Goal: Communication & Community: Answer question/provide support

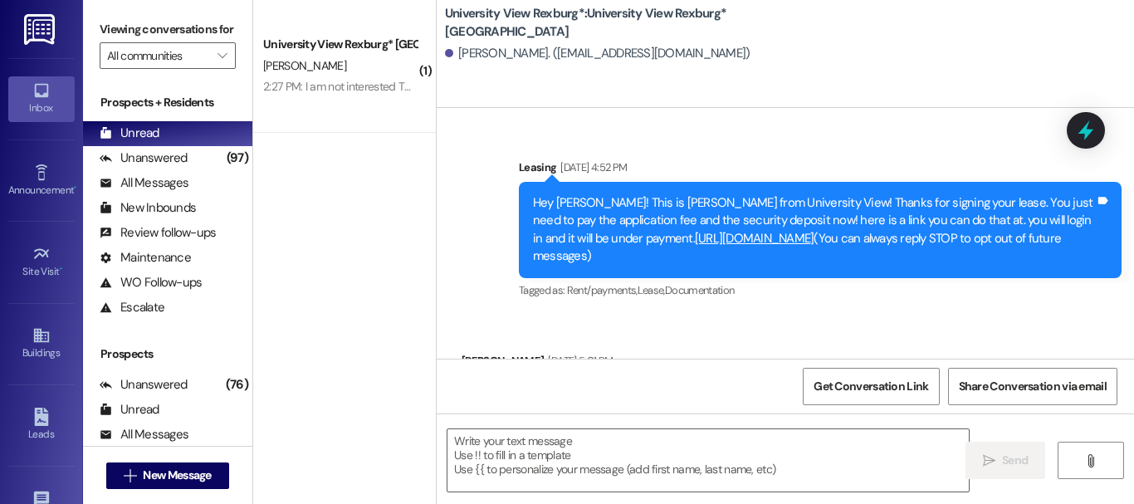
scroll to position [1179, 0]
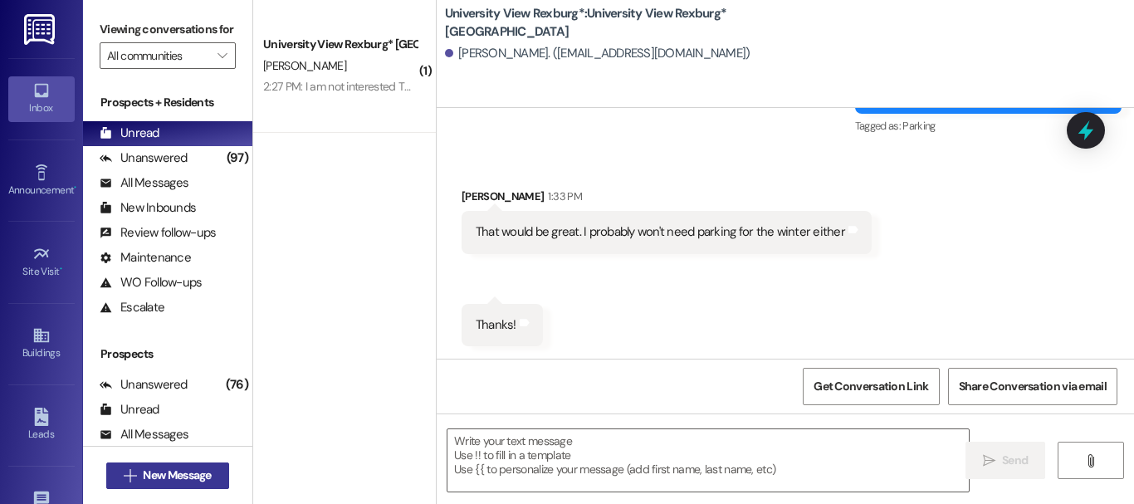
click at [196, 481] on span "New Message" at bounding box center [177, 474] width 68 height 17
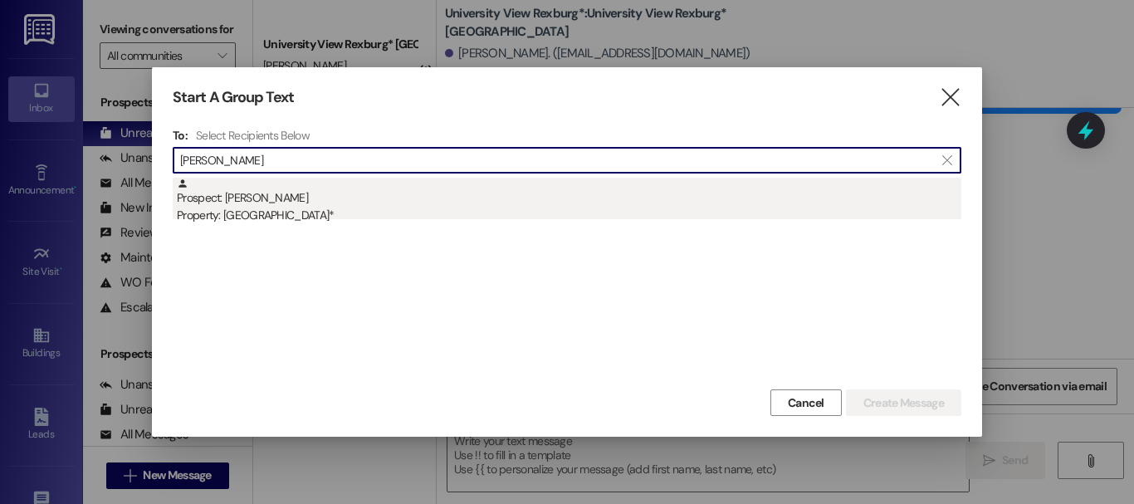
type input "[PERSON_NAME]"
click at [364, 210] on div "Property: [GEOGRAPHIC_DATA]*" at bounding box center [569, 215] width 784 height 17
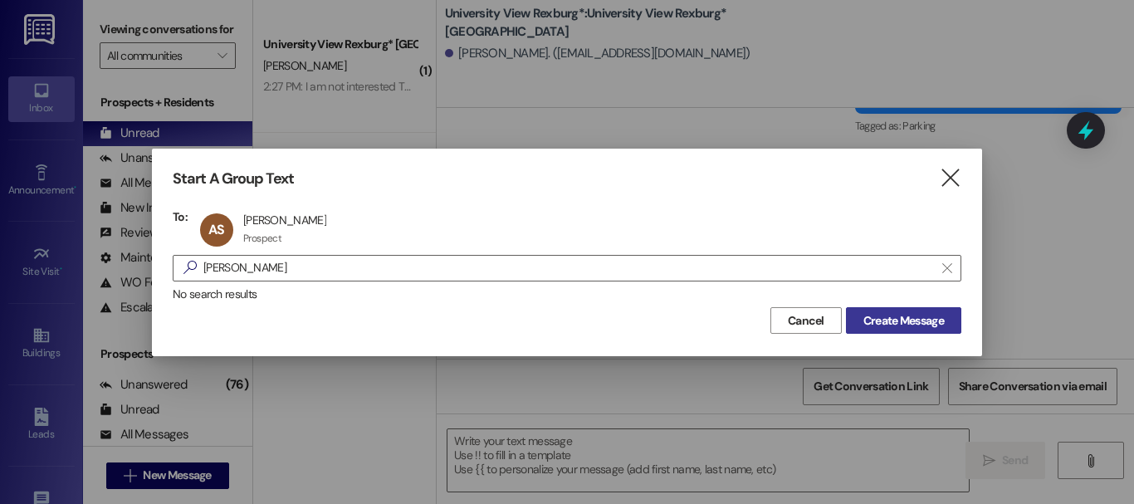
click at [925, 321] on span "Create Message" at bounding box center [903, 320] width 81 height 17
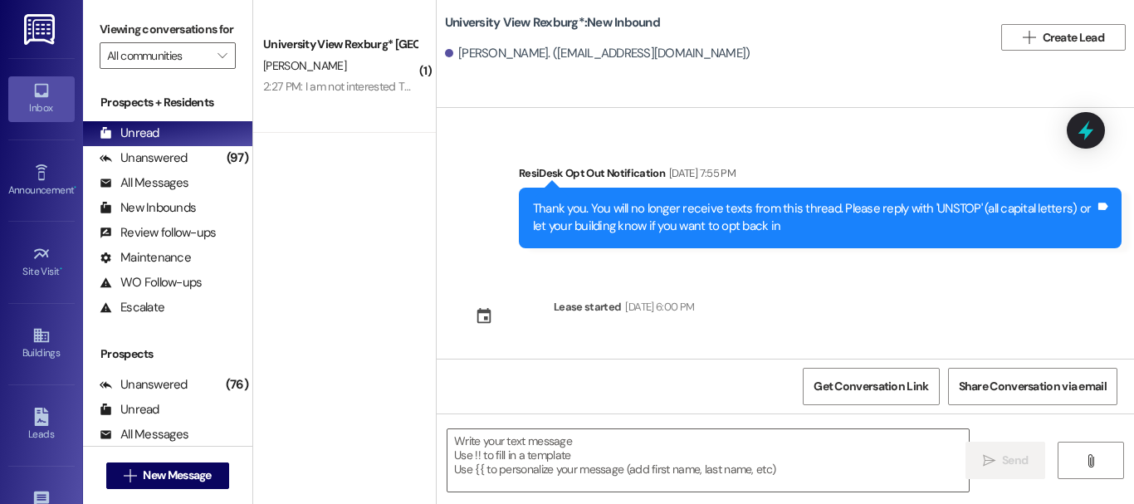
scroll to position [0, 0]
click at [622, 466] on textarea at bounding box center [707, 460] width 521 height 62
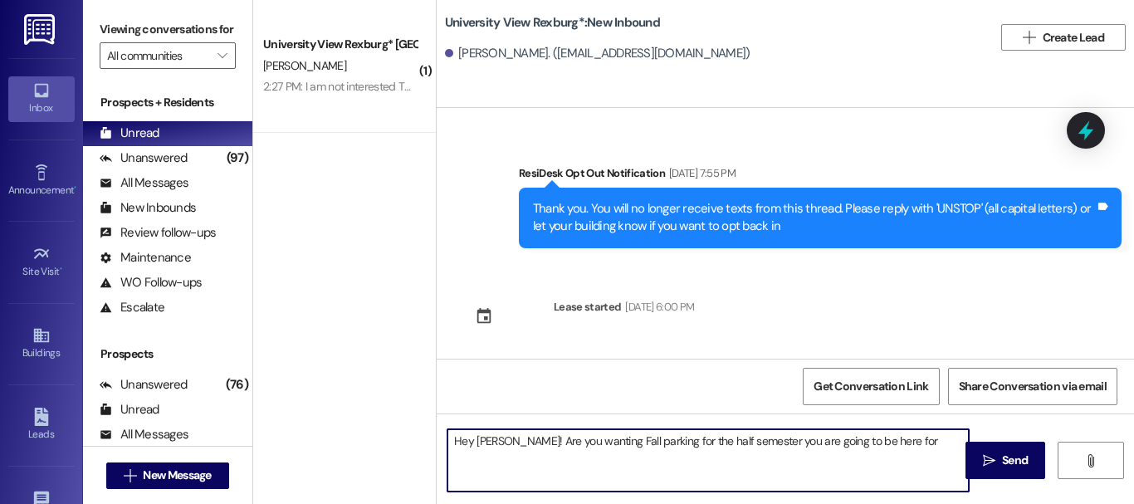
type textarea "Hey [PERSON_NAME]! Are you wanting Fall parking for the half semester you are g…"
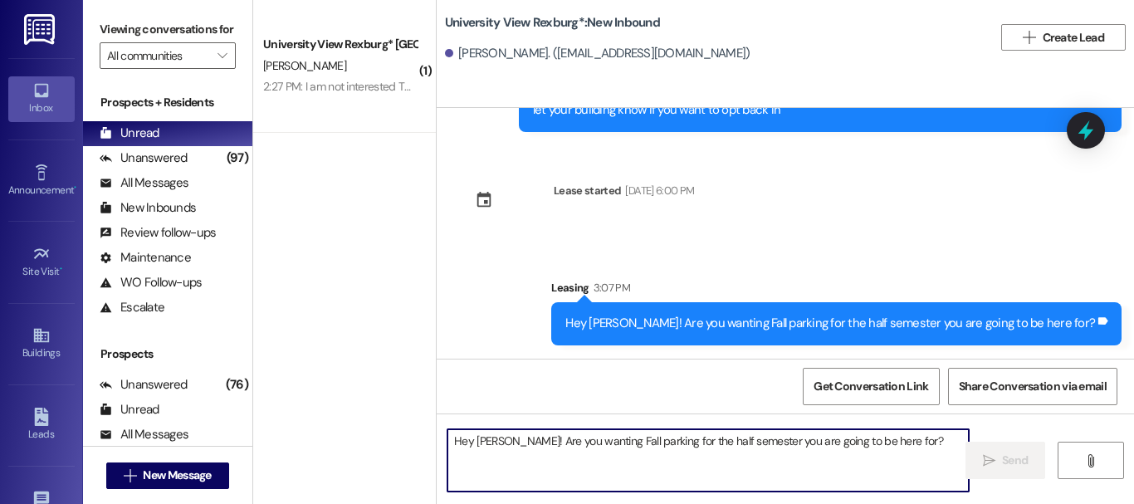
scroll to position [2, 0]
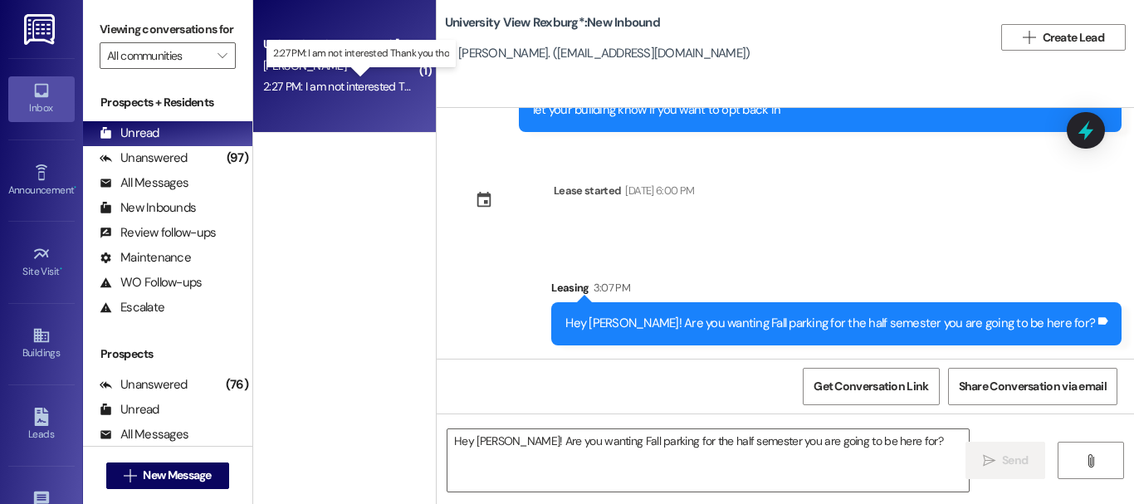
click at [316, 83] on div "2:27 PM: I am not interested Thank you tho 2:27 PM: I am not interested Thank y…" at bounding box center [364, 86] width 203 height 15
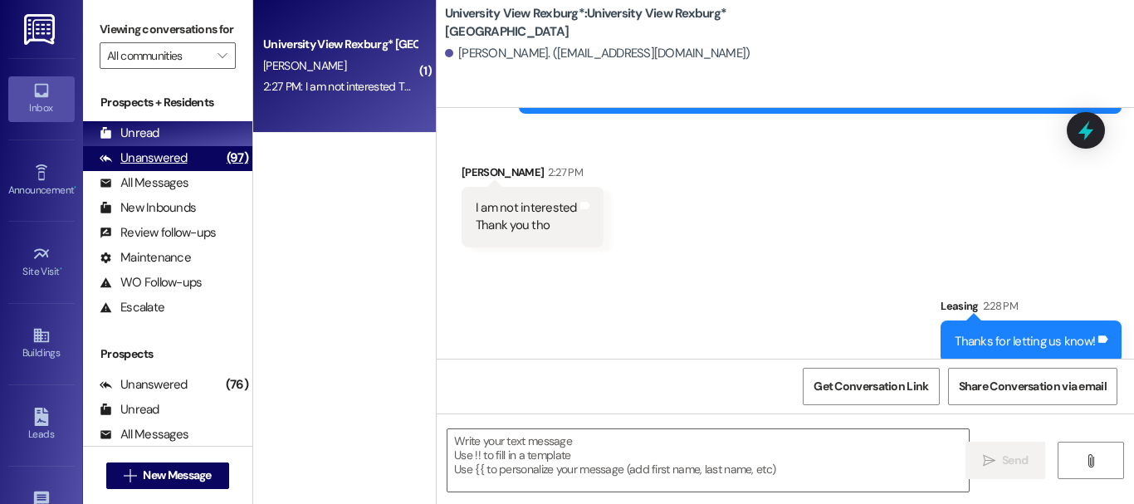
click at [188, 171] on div "Unanswered (97)" at bounding box center [167, 158] width 169 height 25
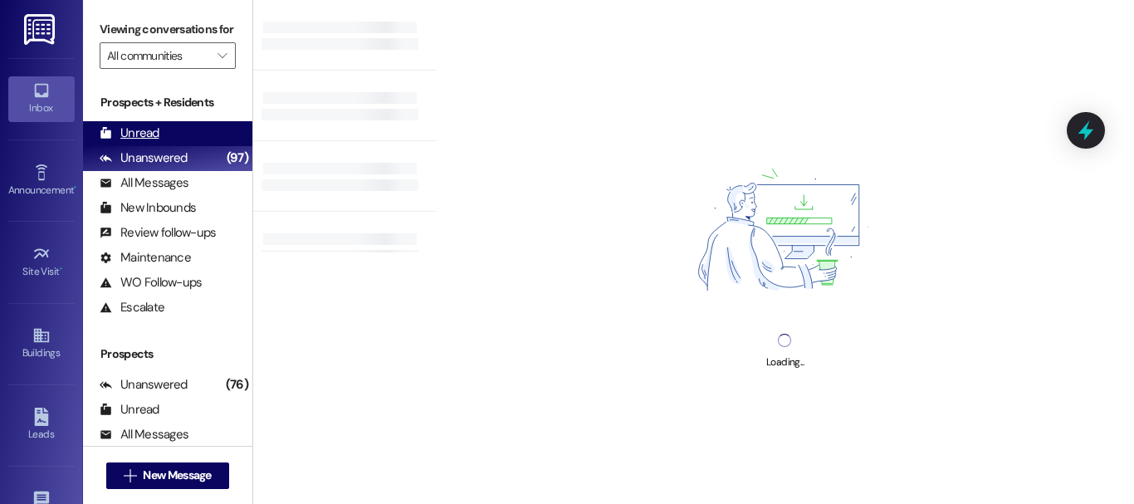
click at [179, 146] on div "Unread (0)" at bounding box center [167, 133] width 169 height 25
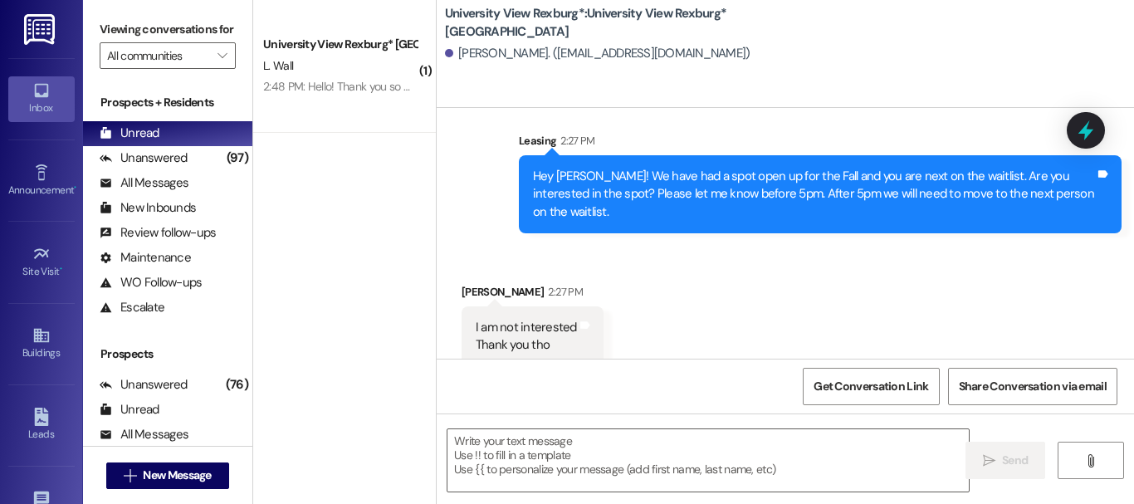
scroll to position [794, 0]
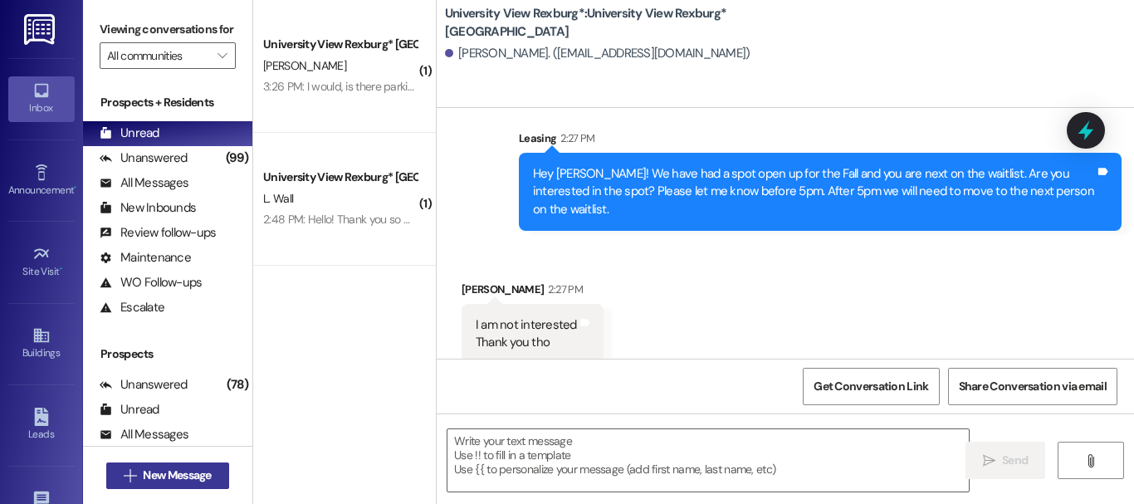
click at [187, 472] on span "New Message" at bounding box center [177, 474] width 68 height 17
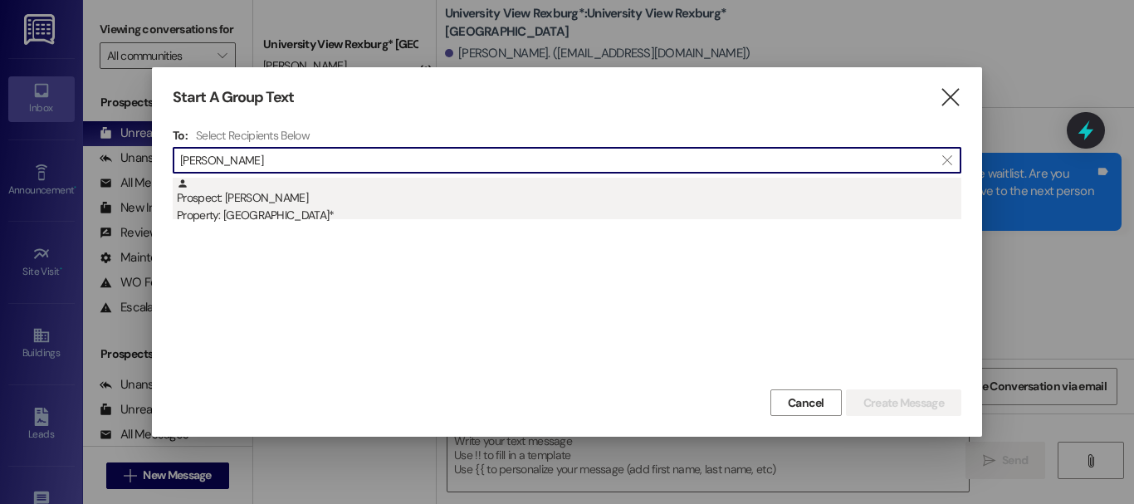
type input "[PERSON_NAME]"
click at [367, 200] on div "Prospect: [PERSON_NAME] Property: [GEOGRAPHIC_DATA]*" at bounding box center [569, 201] width 784 height 47
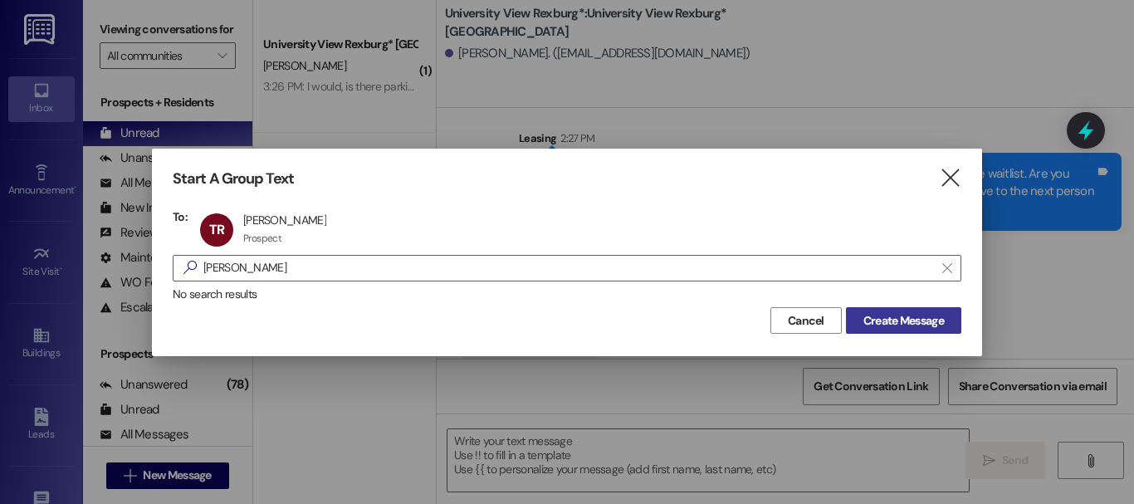
click at [918, 322] on span "Create Message" at bounding box center [903, 320] width 81 height 17
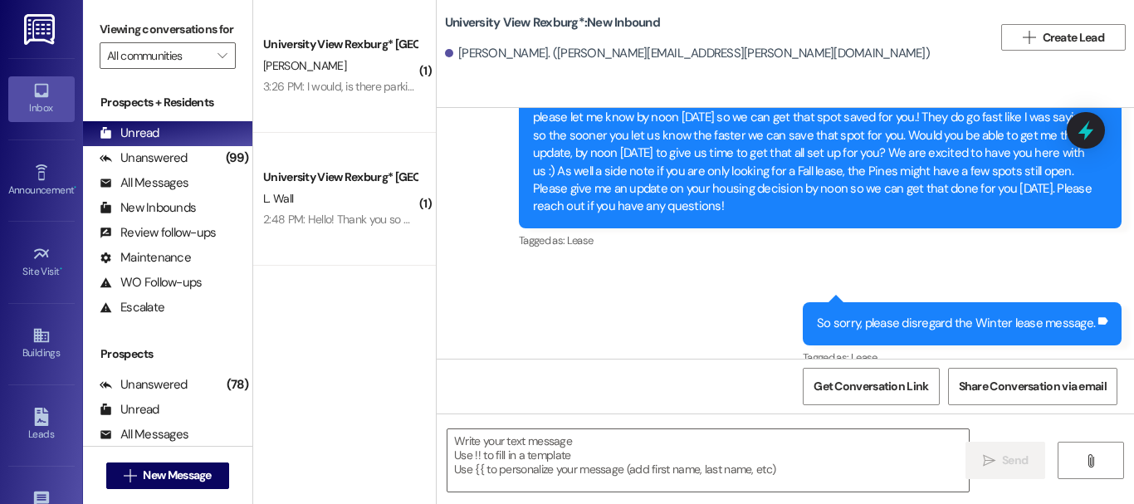
scroll to position [1201, 0]
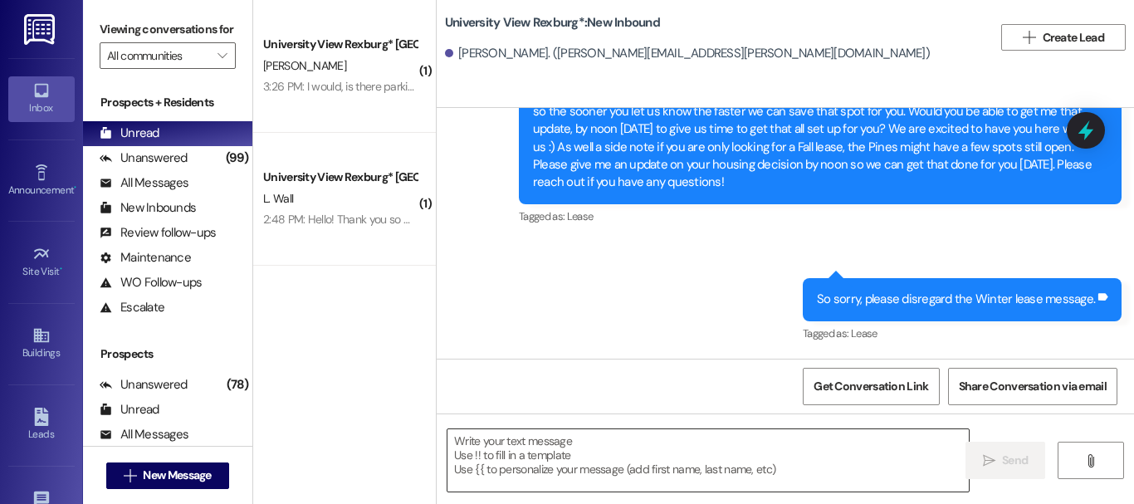
click at [557, 472] on textarea at bounding box center [707, 460] width 521 height 62
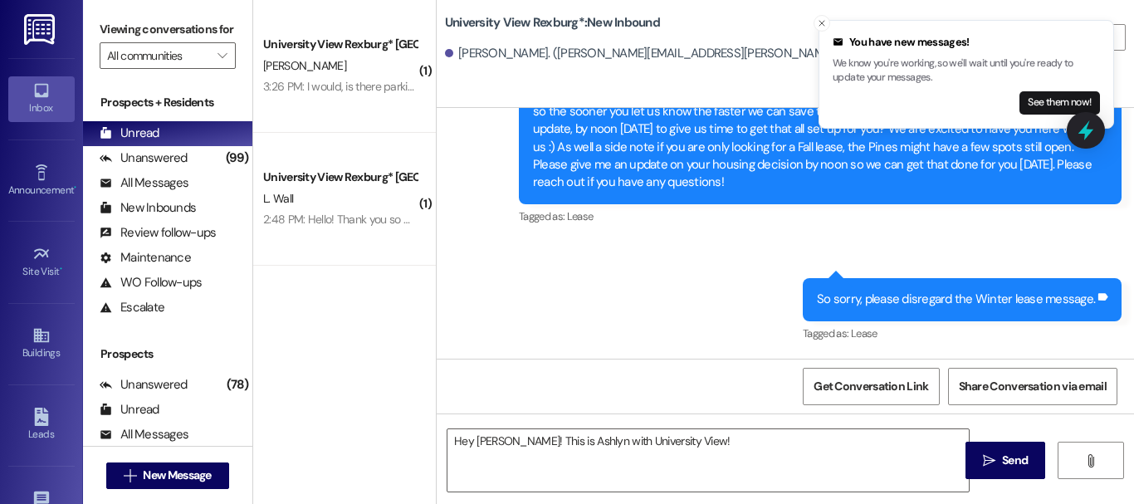
click at [818, 27] on icon "Close toast" at bounding box center [822, 23] width 10 height 10
click at [690, 437] on textarea "Hey [PERSON_NAME]! This is Ashlyn with University View!" at bounding box center [707, 460] width 521 height 62
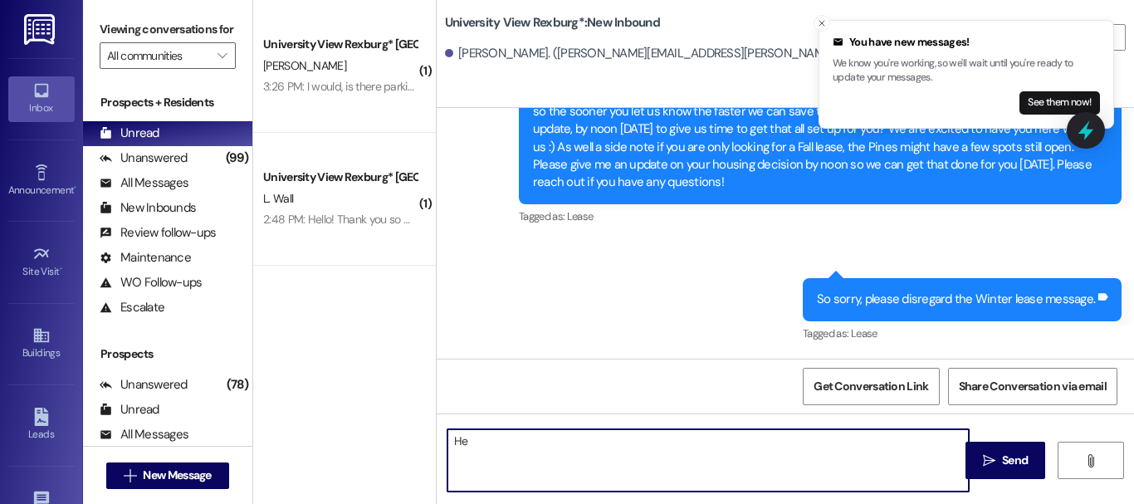
type textarea "H"
